Goal: Task Accomplishment & Management: Use online tool/utility

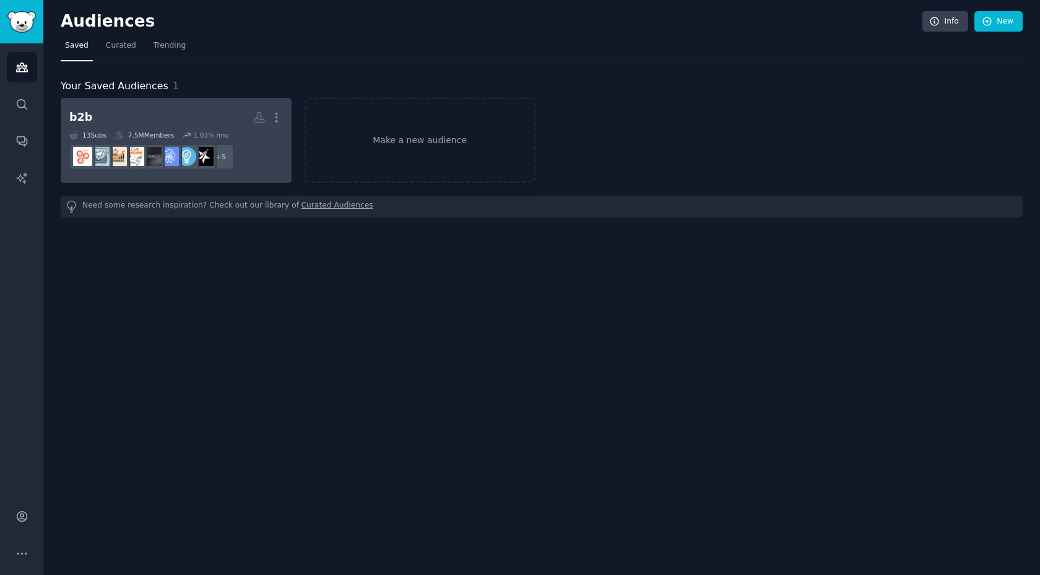
click at [267, 149] on dd "+ 5" at bounding box center [176, 156] width 214 height 35
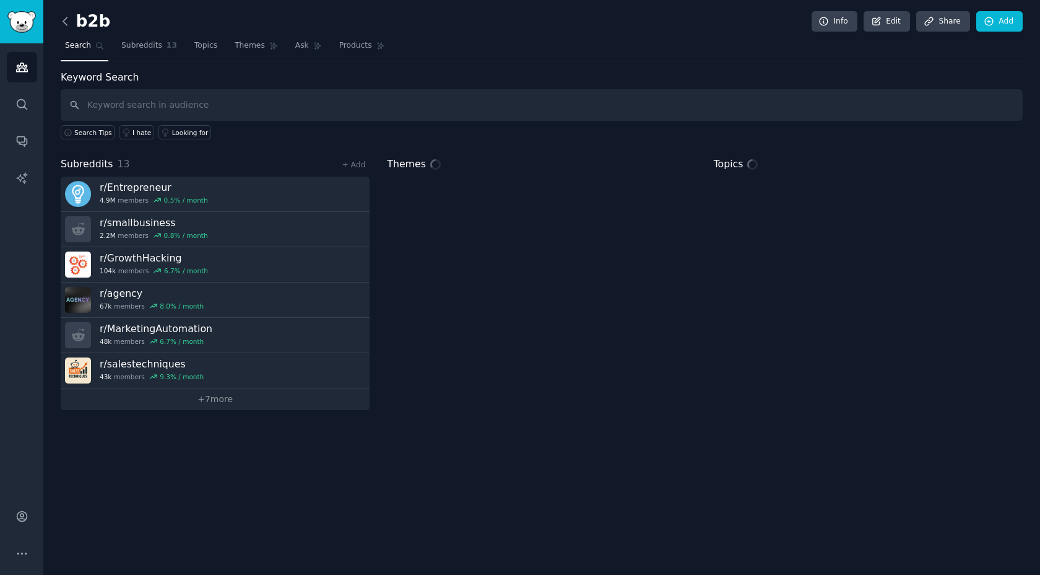
click at [70, 22] on icon at bounding box center [65, 21] width 13 height 13
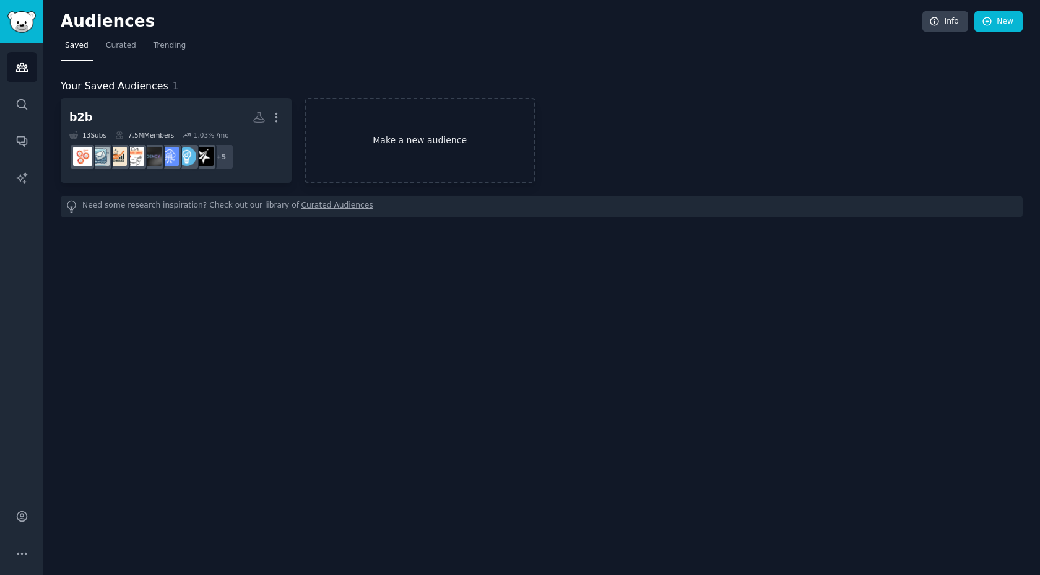
click at [391, 145] on link "Make a new audience" at bounding box center [420, 140] width 231 height 85
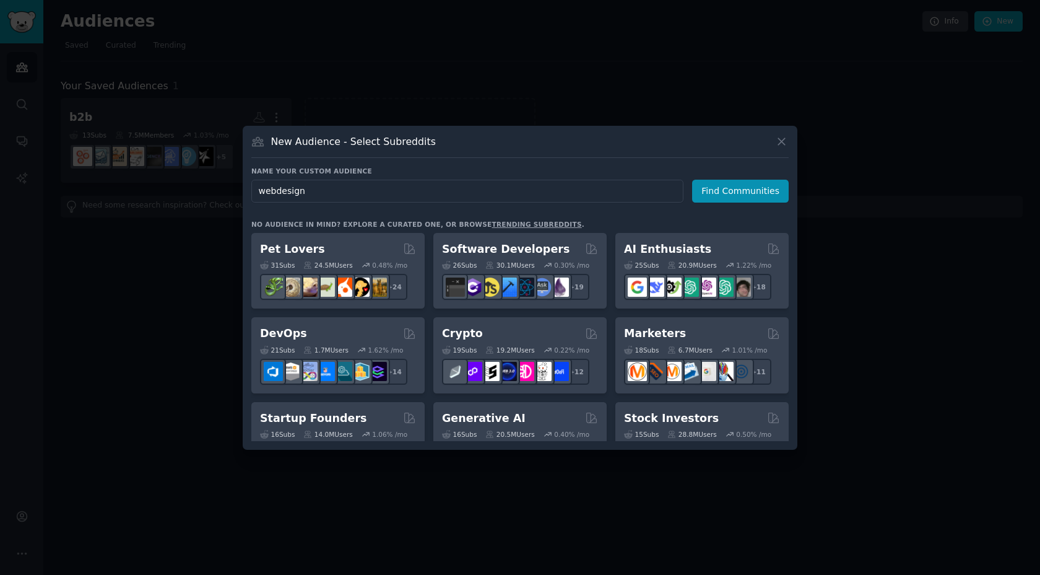
type input "webdesign"
click at [715, 190] on button "Find Communities" at bounding box center [740, 191] width 97 height 23
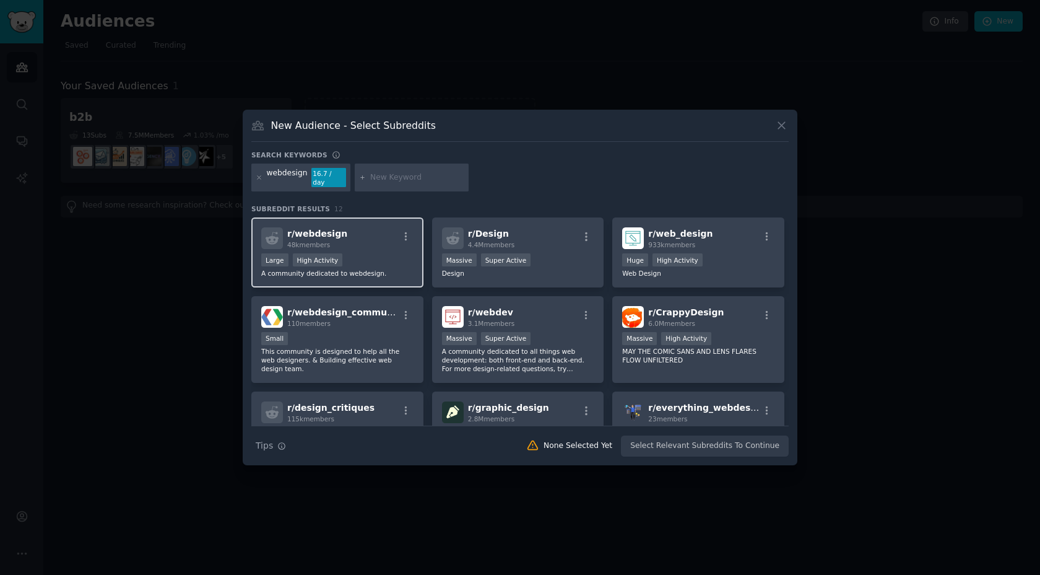
click at [300, 235] on h2 "r/ webdesign 48k members" at bounding box center [317, 238] width 60 height 22
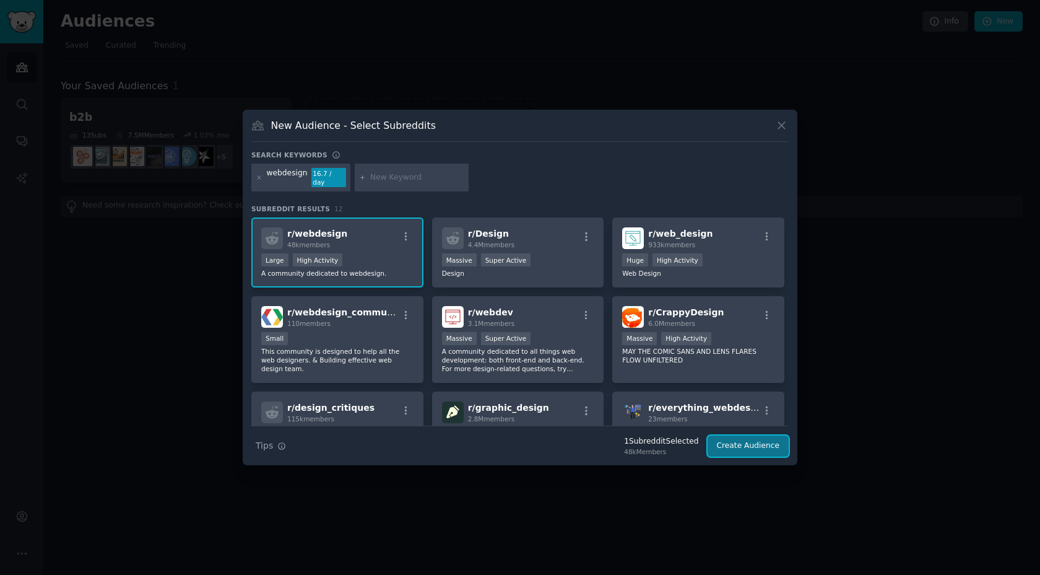
click at [744, 435] on button "Create Audience" at bounding box center [749, 445] width 82 height 21
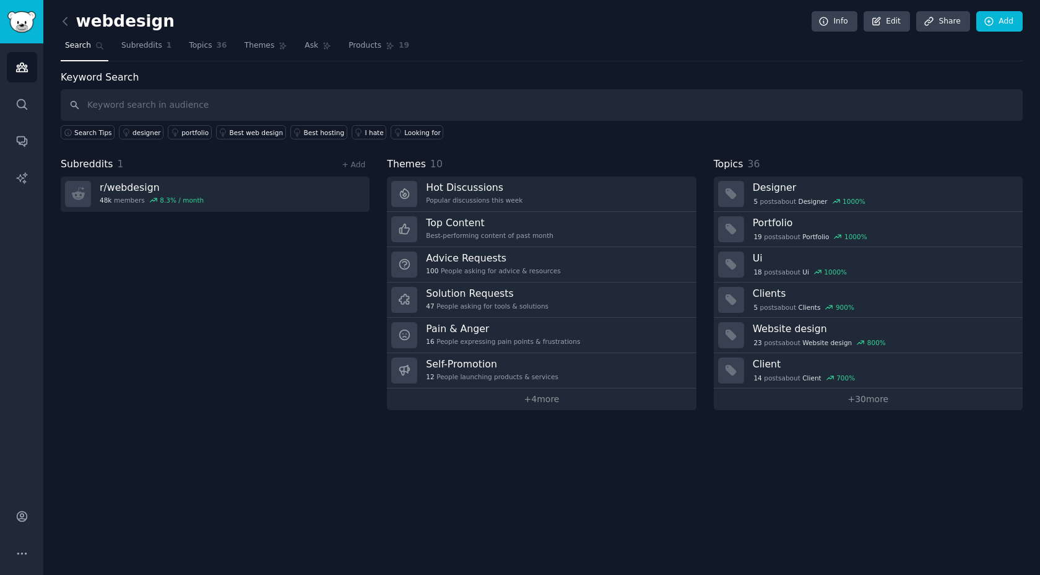
type input "c"
type input "l"
click at [369, 105] on input "text" at bounding box center [542, 105] width 962 height 32
type input "clients"
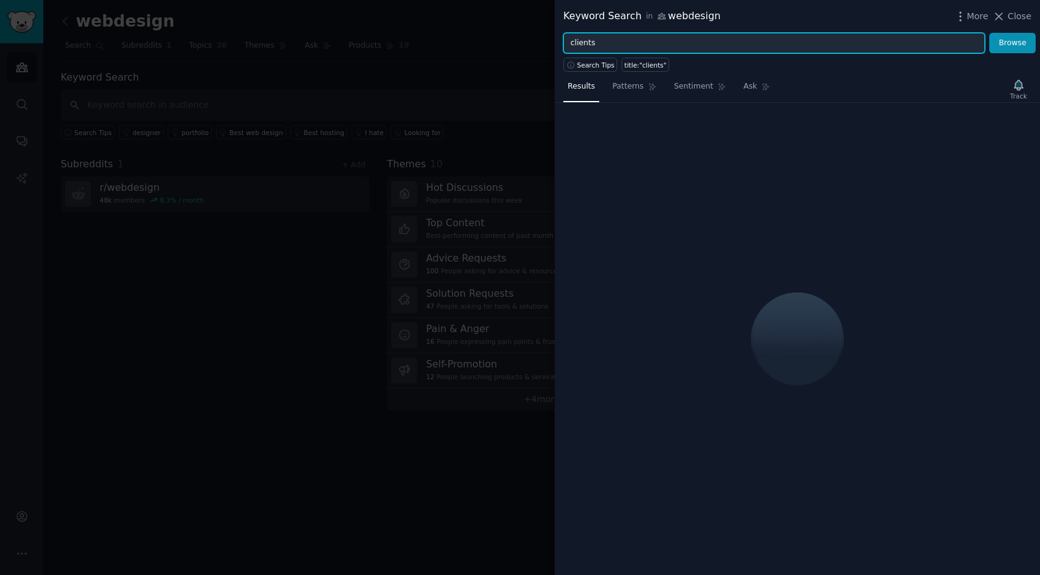
click at [685, 39] on input "clients" at bounding box center [774, 43] width 422 height 21
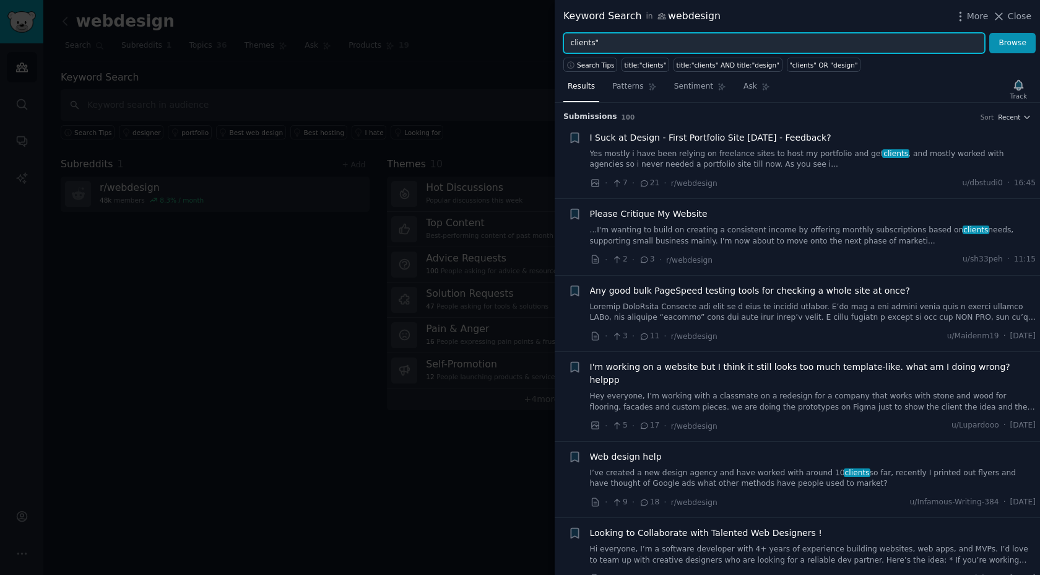
click at [571, 41] on input "clients"" at bounding box center [774, 43] width 422 height 21
click at [622, 41] on input ""clients"" at bounding box center [774, 43] width 422 height 21
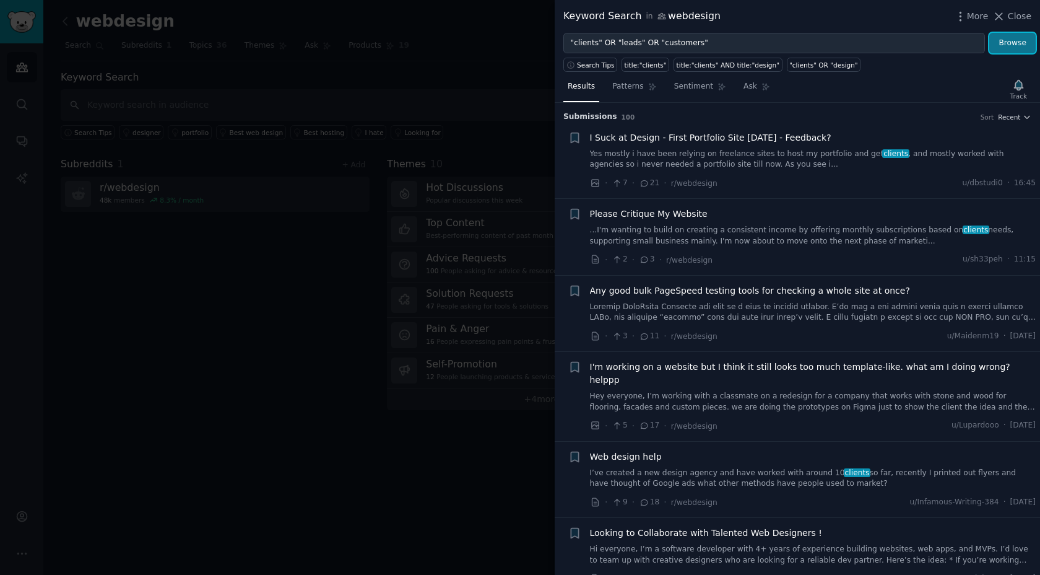
click at [999, 41] on button "Browse" at bounding box center [1012, 43] width 46 height 21
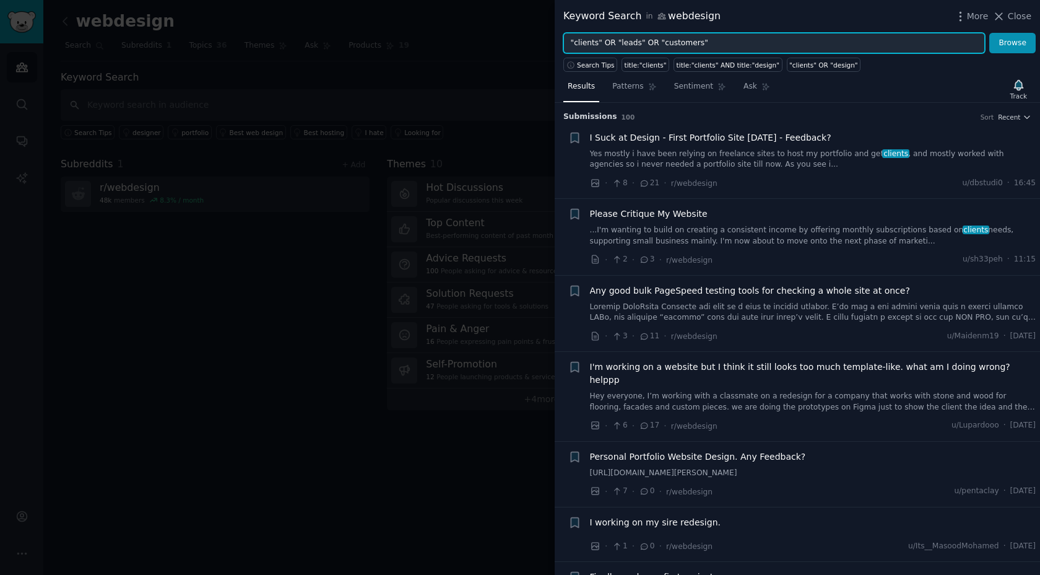
click at [728, 41] on input ""clients" OR "leads" OR "customers"" at bounding box center [774, 43] width 422 height 21
type input ""clients" OR "leads" OR "customers" OR "get clients""
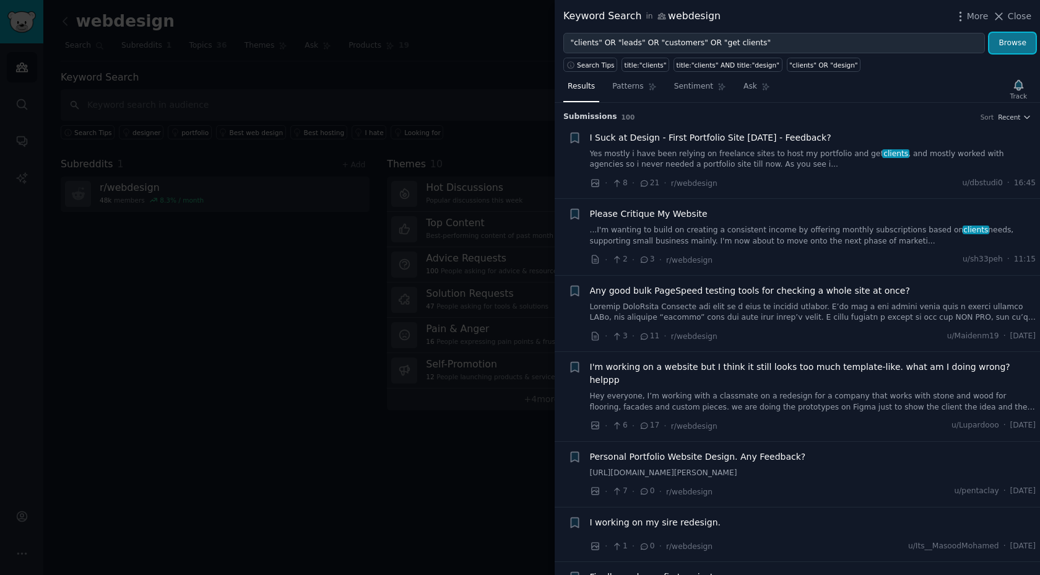
click at [1012, 47] on button "Browse" at bounding box center [1012, 43] width 46 height 21
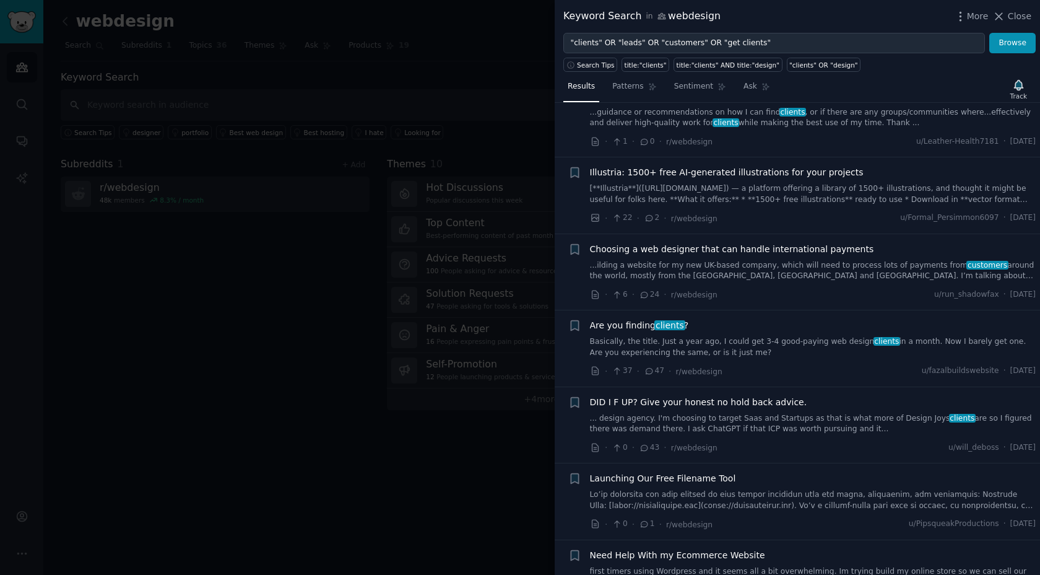
scroll to position [1599, 0]
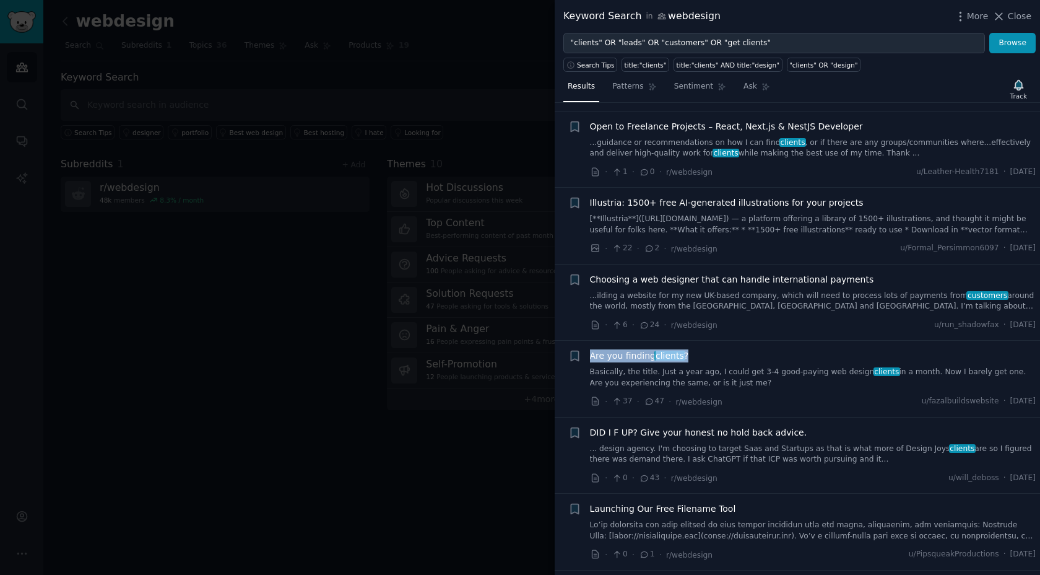
click at [731, 373] on link "Basically, the title. Just a year ago, I could get 3-4 good-paying web design c…" at bounding box center [813, 378] width 446 height 22
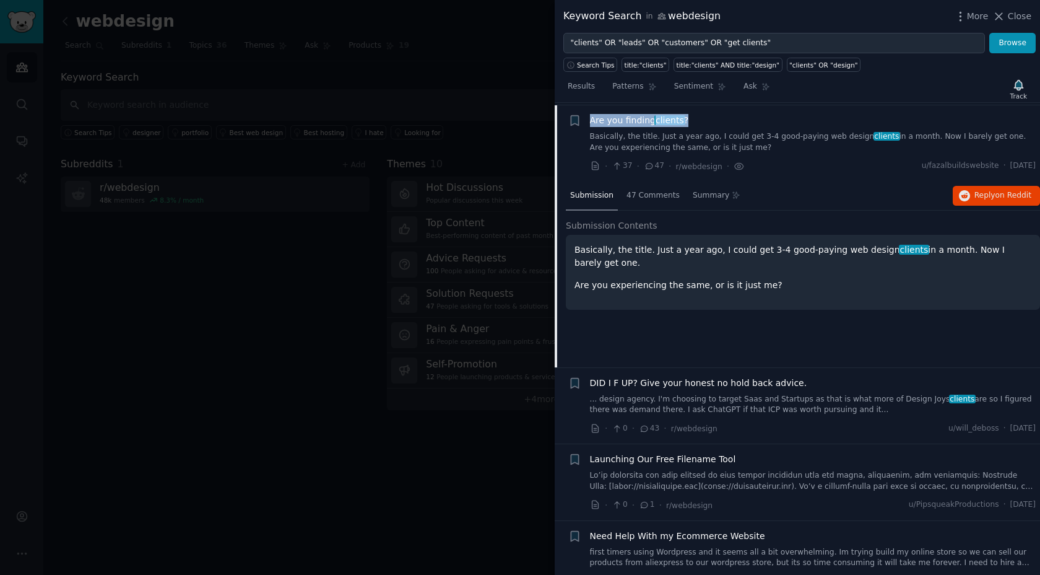
scroll to position [1802, 0]
click at [991, 195] on span "Reply on Reddit" at bounding box center [1002, 195] width 57 height 11
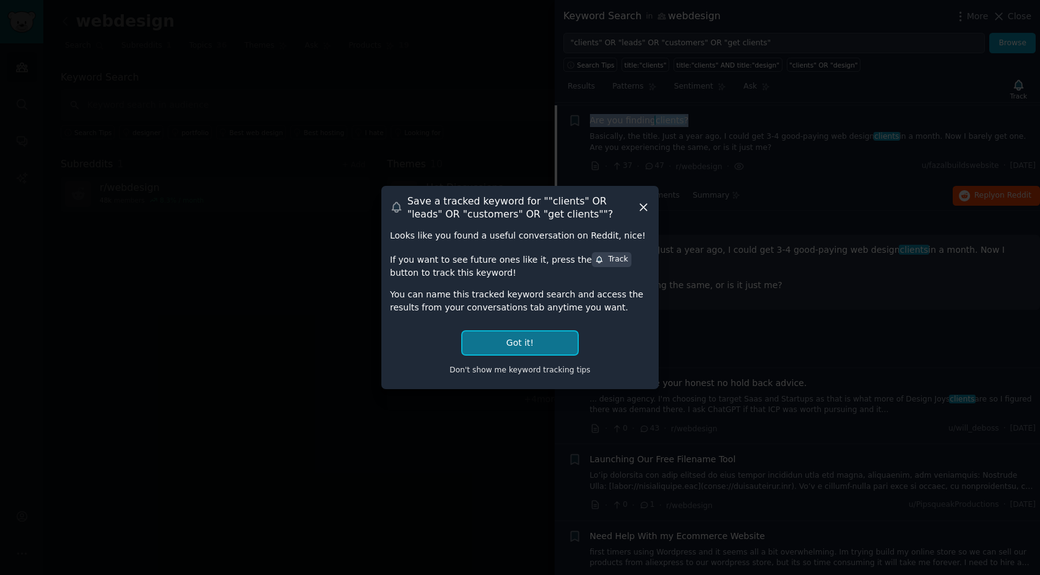
click at [539, 341] on button "Got it!" at bounding box center [519, 342] width 115 height 23
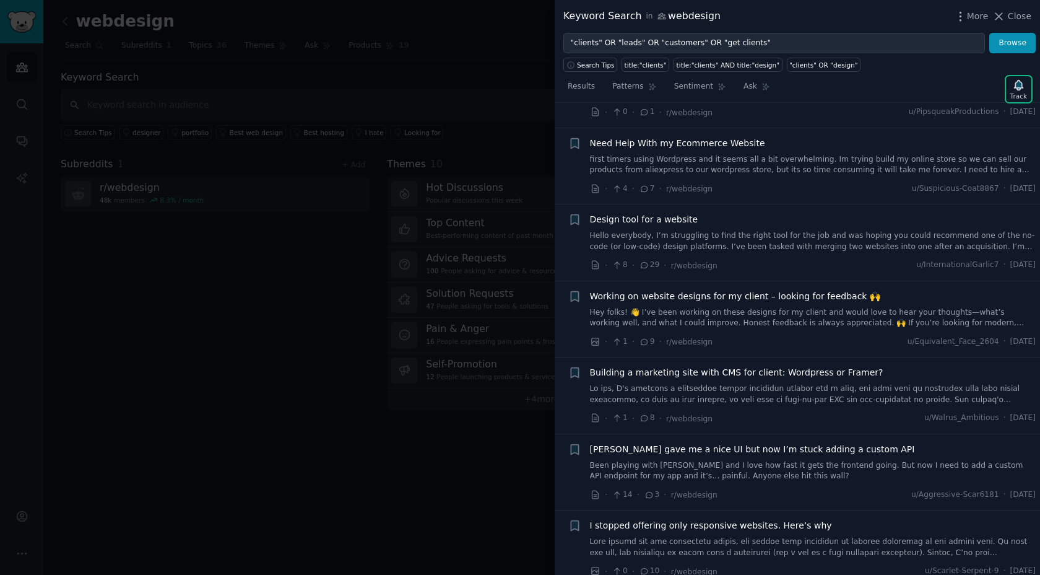
scroll to position [2202, 0]
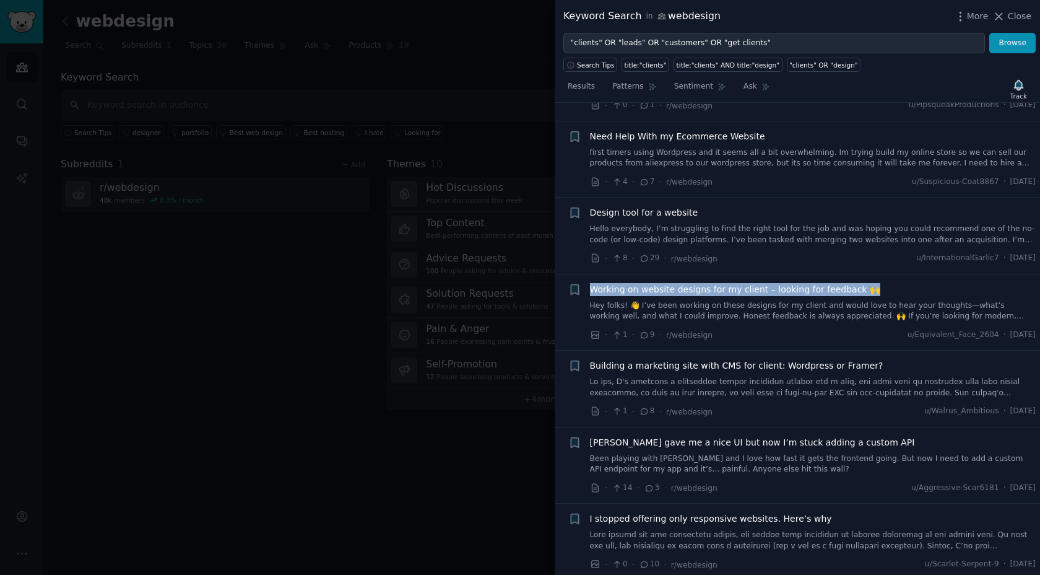
click at [695, 287] on span "Working on website designs for my client – looking for feedback 🙌" at bounding box center [735, 289] width 290 height 13
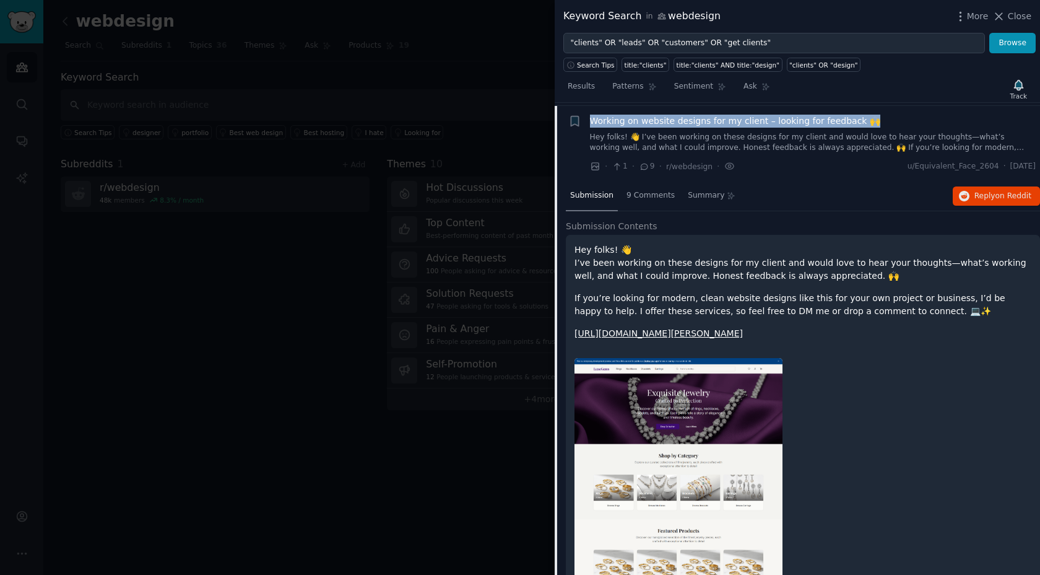
scroll to position [2185, 0]
click at [978, 195] on span "Reply on Reddit" at bounding box center [1002, 195] width 57 height 11
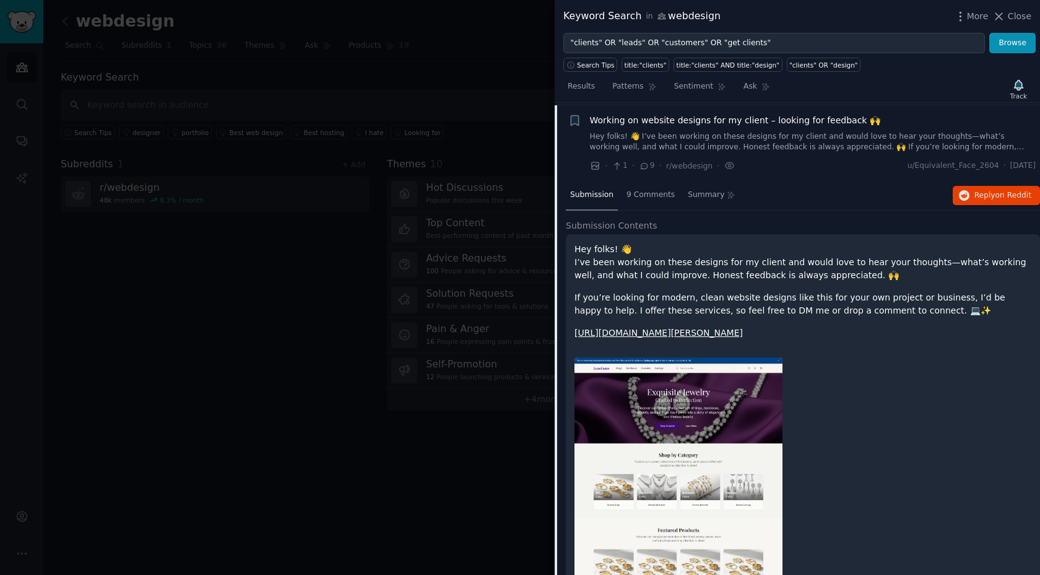
click at [805, 125] on div "Working on website designs for my client – looking for feedback 🙌 Hey folks! 👋 …" at bounding box center [813, 133] width 446 height 39
click at [880, 126] on div "Working on website designs for my client – looking for feedback 🙌 Hey folks! 👋 …" at bounding box center [813, 133] width 446 height 39
click at [851, 121] on span "Working on website designs for my client – looking for feedback 🙌" at bounding box center [735, 120] width 290 height 13
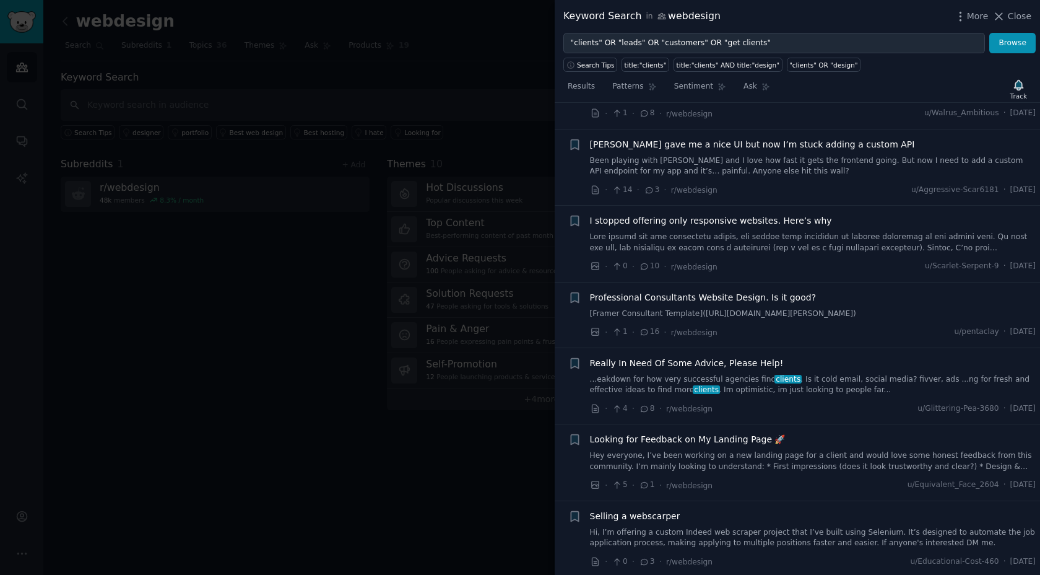
scroll to position [2325, 0]
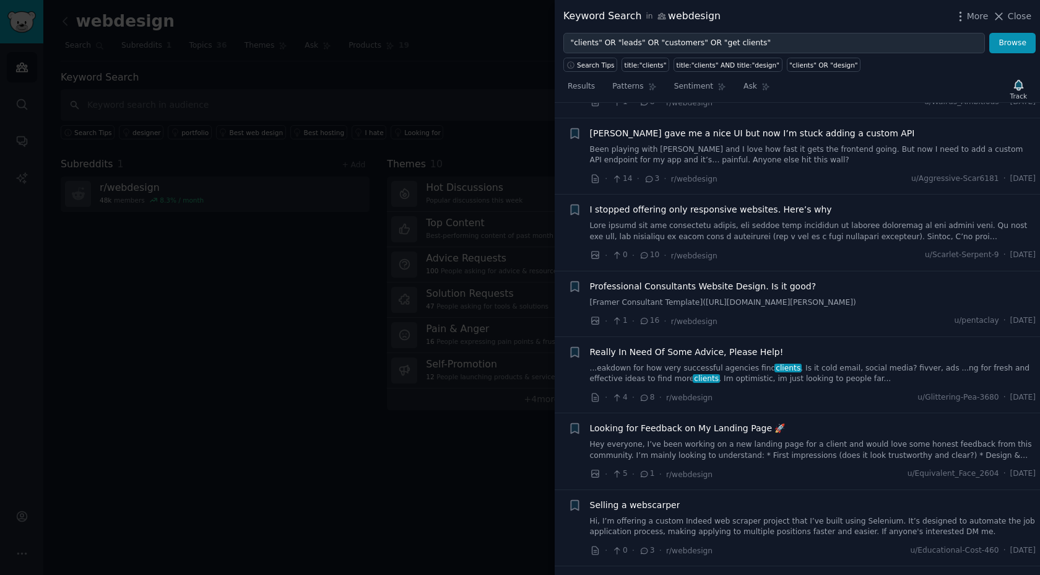
click at [669, 354] on span "Really In Need Of Some Advice, Please Help!" at bounding box center [687, 351] width 194 height 13
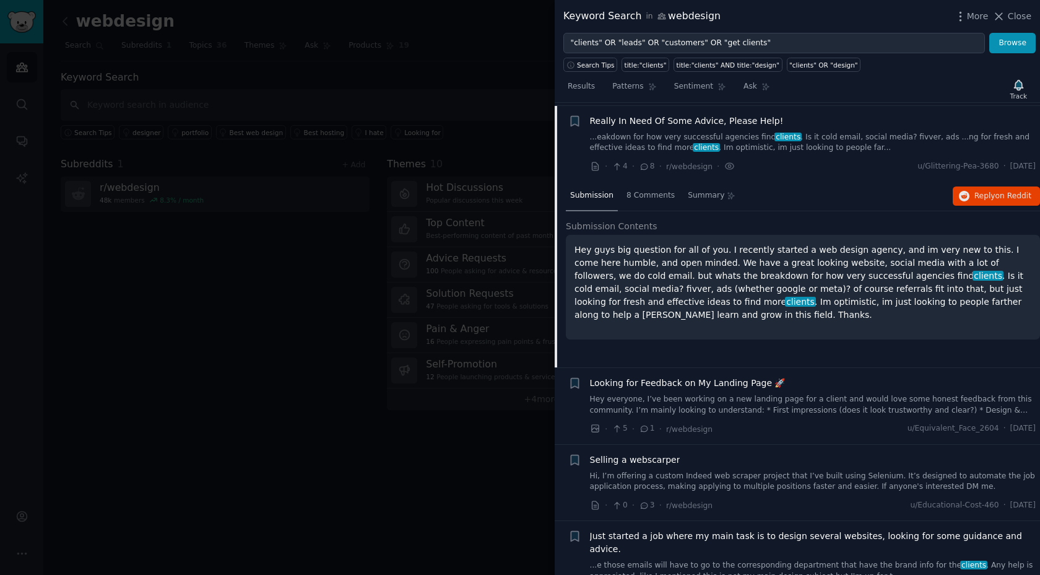
scroll to position [2567, 0]
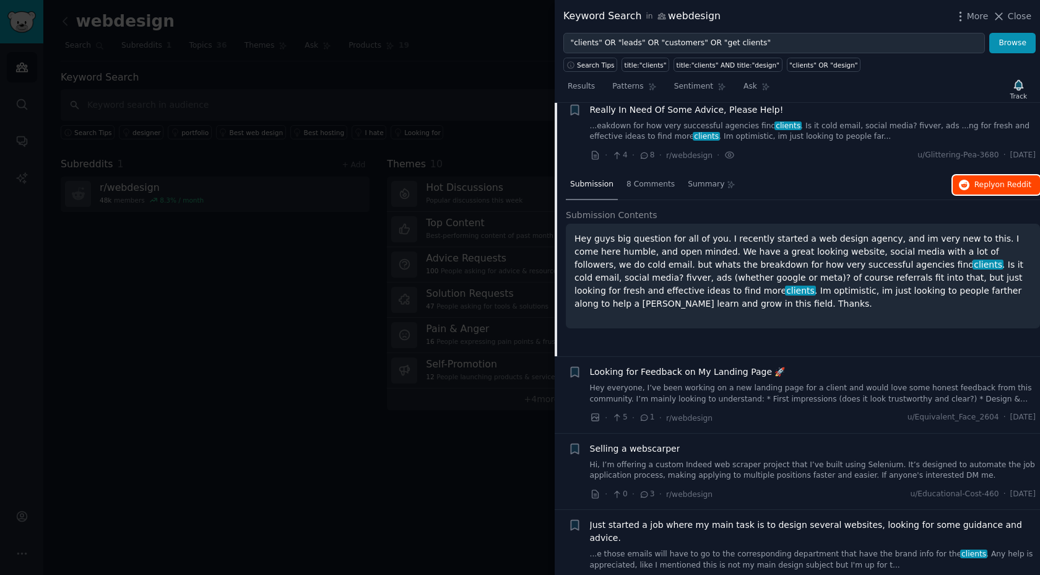
click at [984, 191] on span "Reply on Reddit" at bounding box center [1002, 185] width 57 height 11
click at [466, 97] on div at bounding box center [520, 287] width 1040 height 575
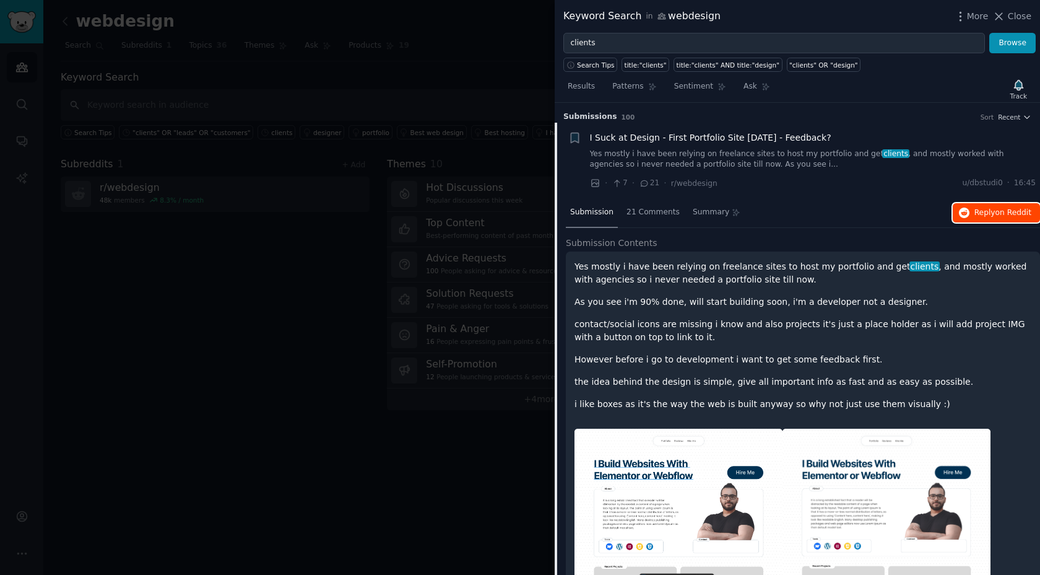
click at [992, 215] on span "Reply on Reddit" at bounding box center [1002, 212] width 57 height 11
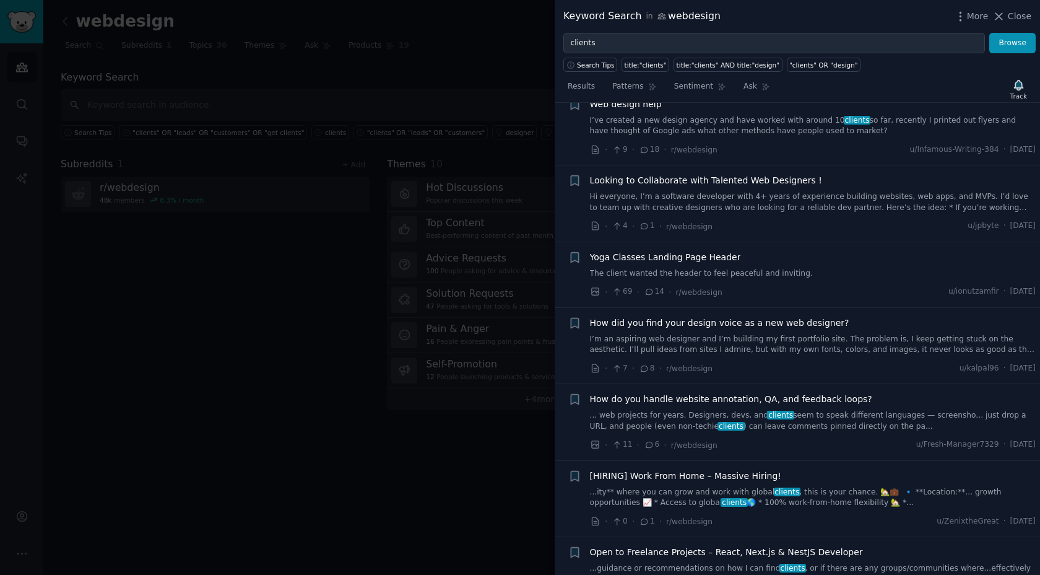
scroll to position [391, 0]
